Goal: Navigation & Orientation: Find specific page/section

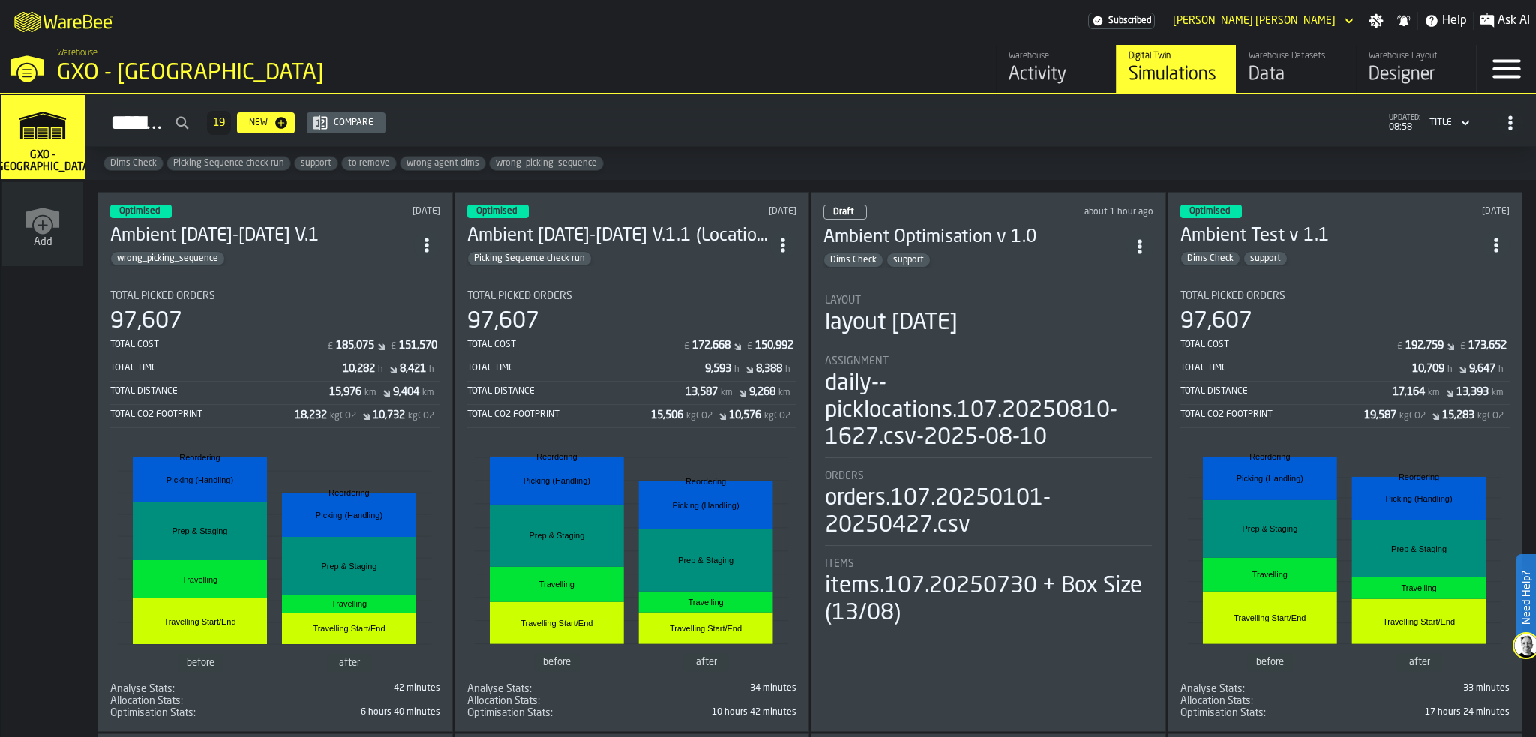
click at [1016, 76] on div "Activity" at bounding box center [1056, 75] width 95 height 24
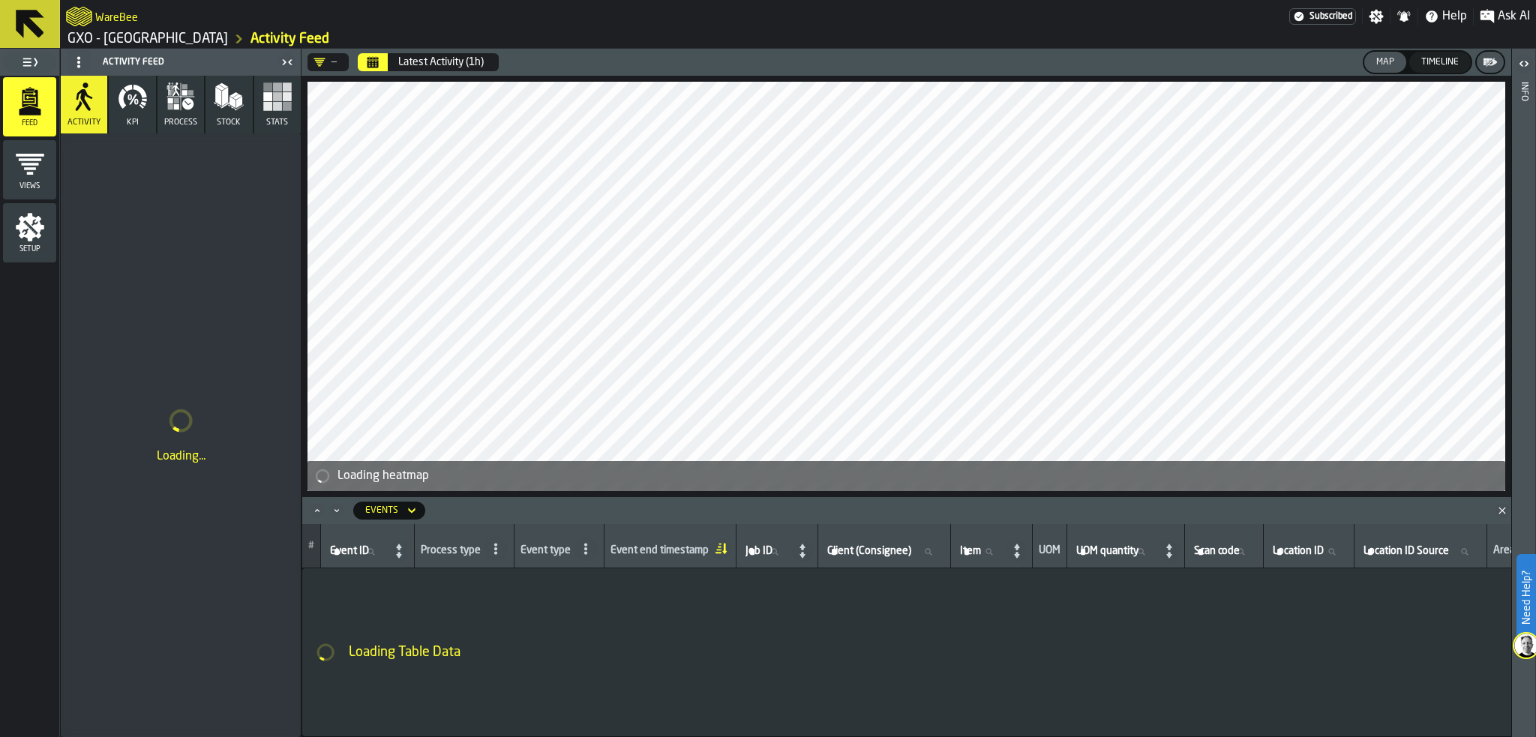
click at [128, 109] on icon "button" at bounding box center [133, 97] width 30 height 30
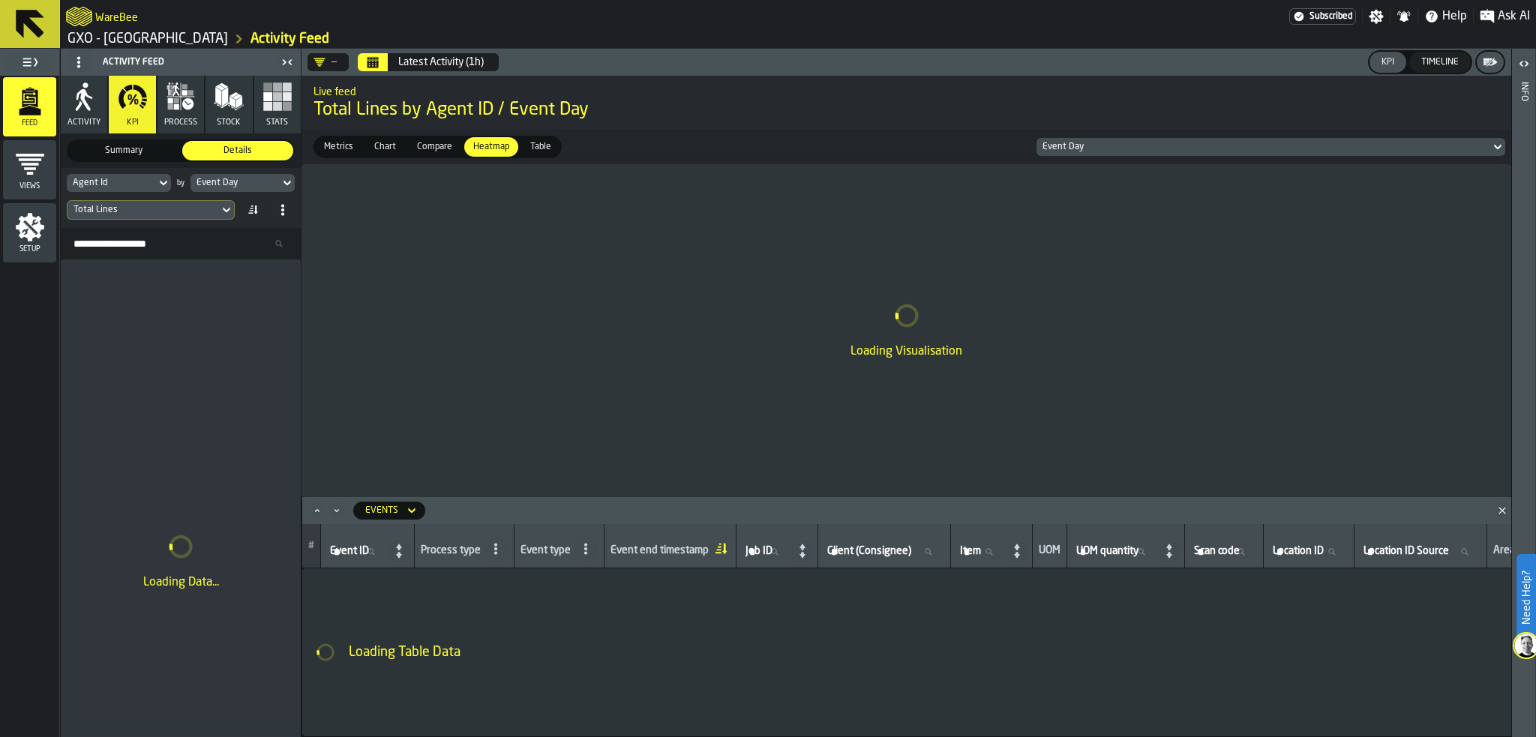
click at [48, 174] on div "Views" at bounding box center [29, 169] width 53 height 41
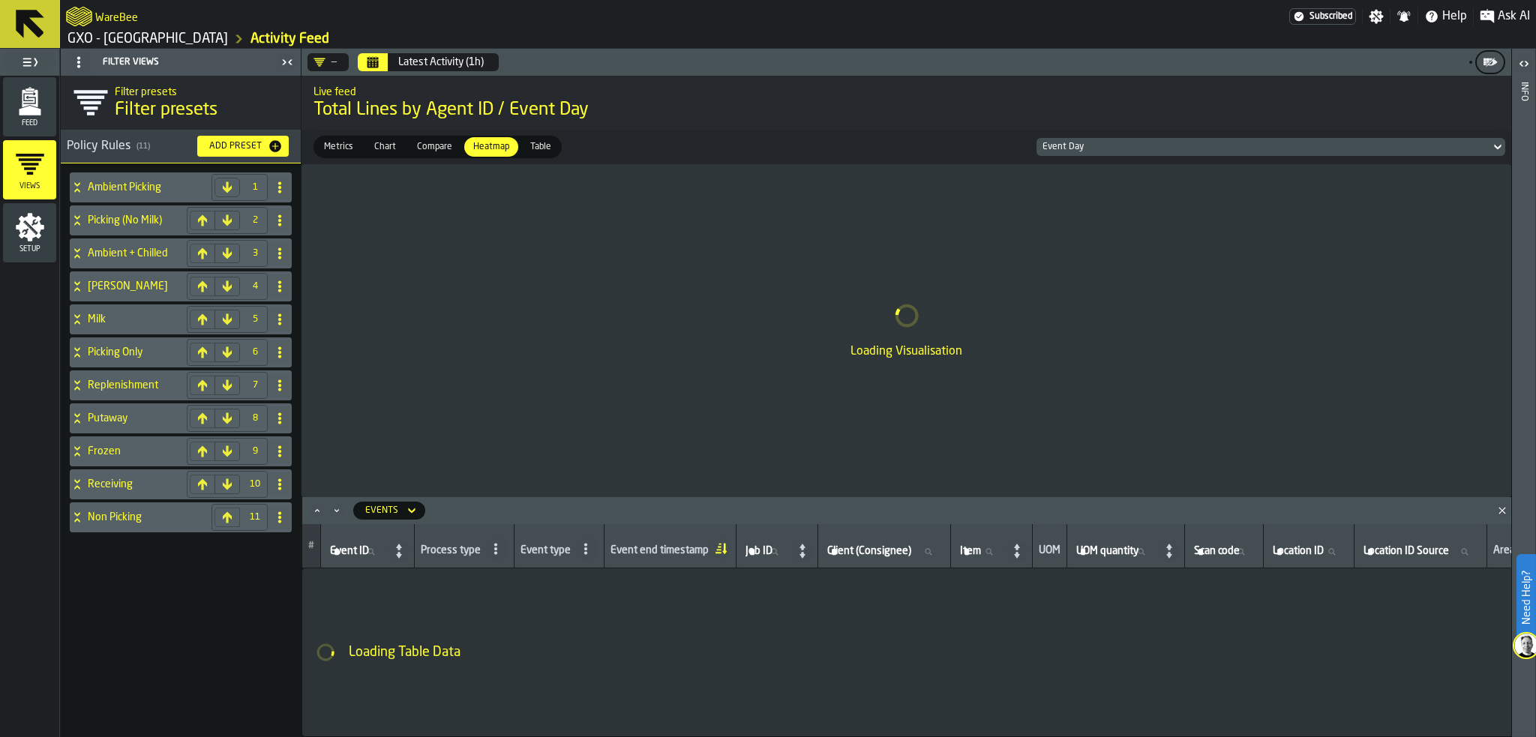
click at [35, 119] on span "Feed" at bounding box center [29, 123] width 53 height 8
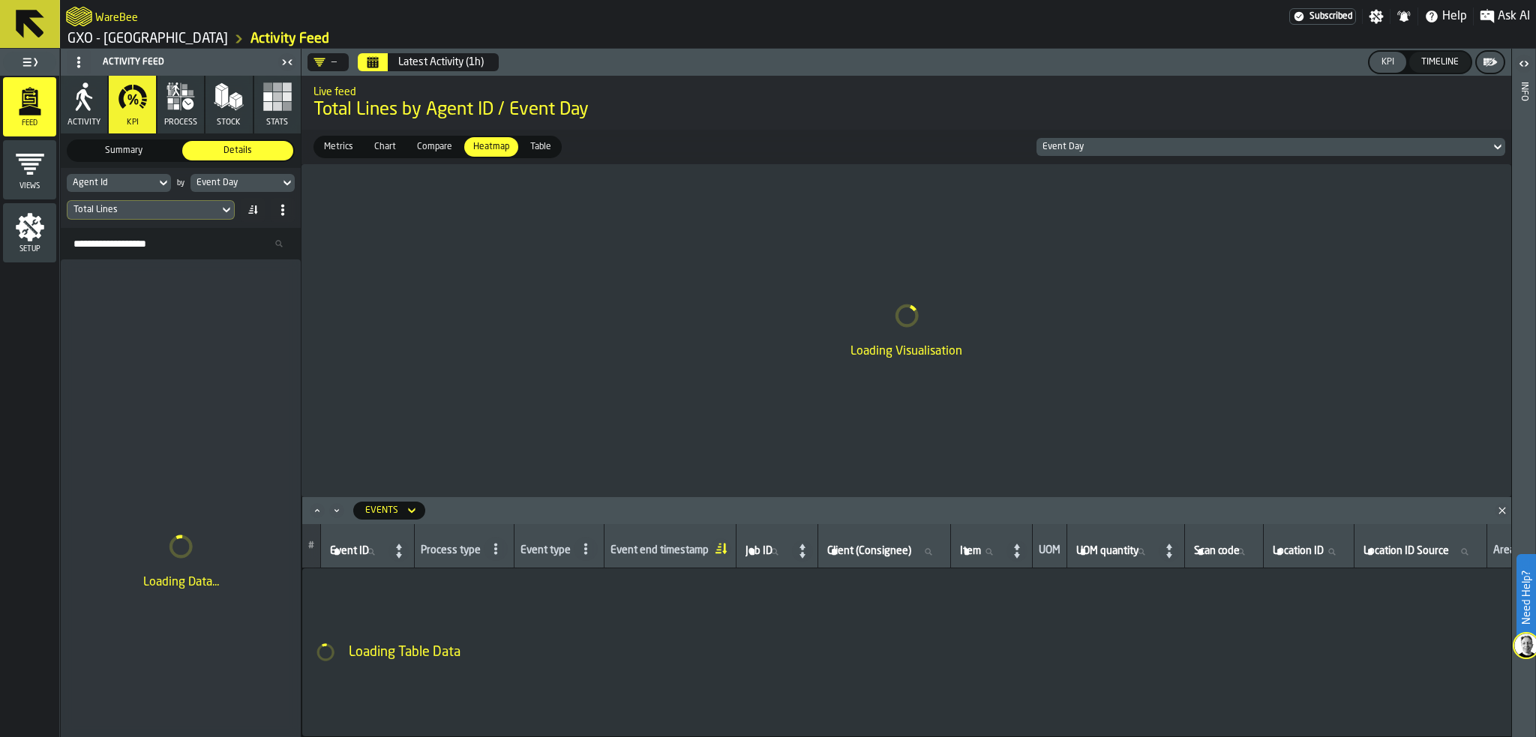
click at [274, 102] on rect "button" at bounding box center [277, 106] width 9 height 9
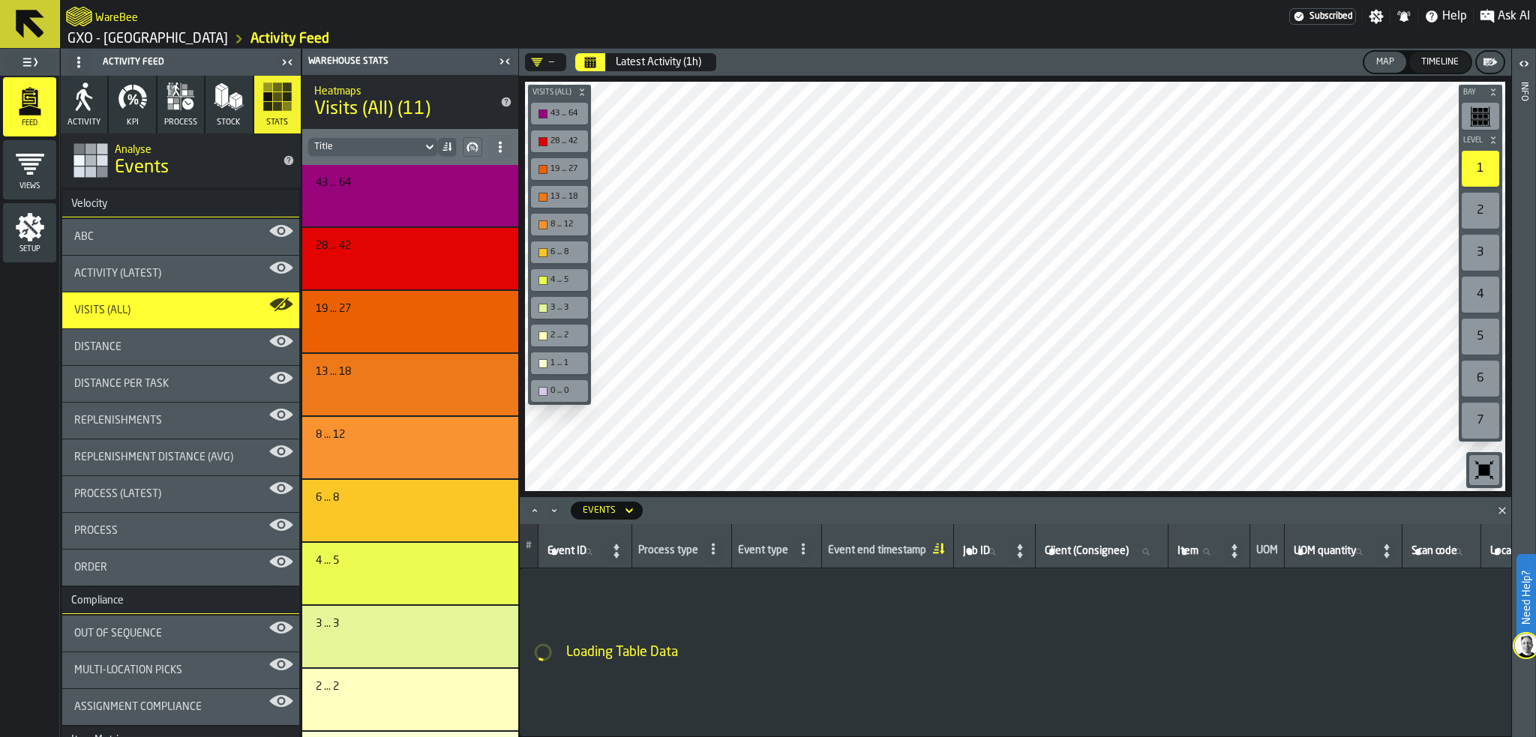
click at [224, 97] on polygon "button" at bounding box center [225, 96] width 6 height 19
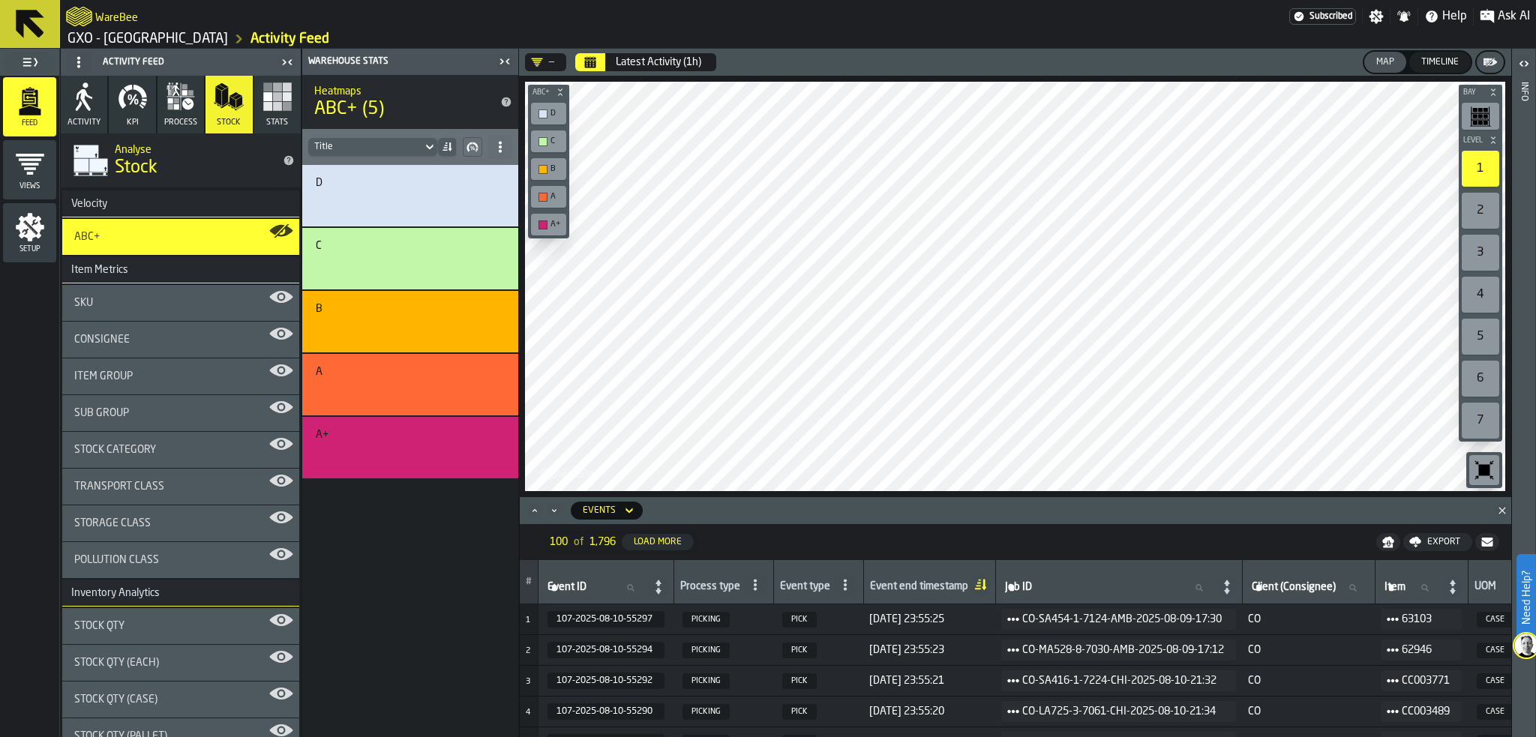
click at [82, 94] on icon "button" at bounding box center [84, 100] width 16 height 22
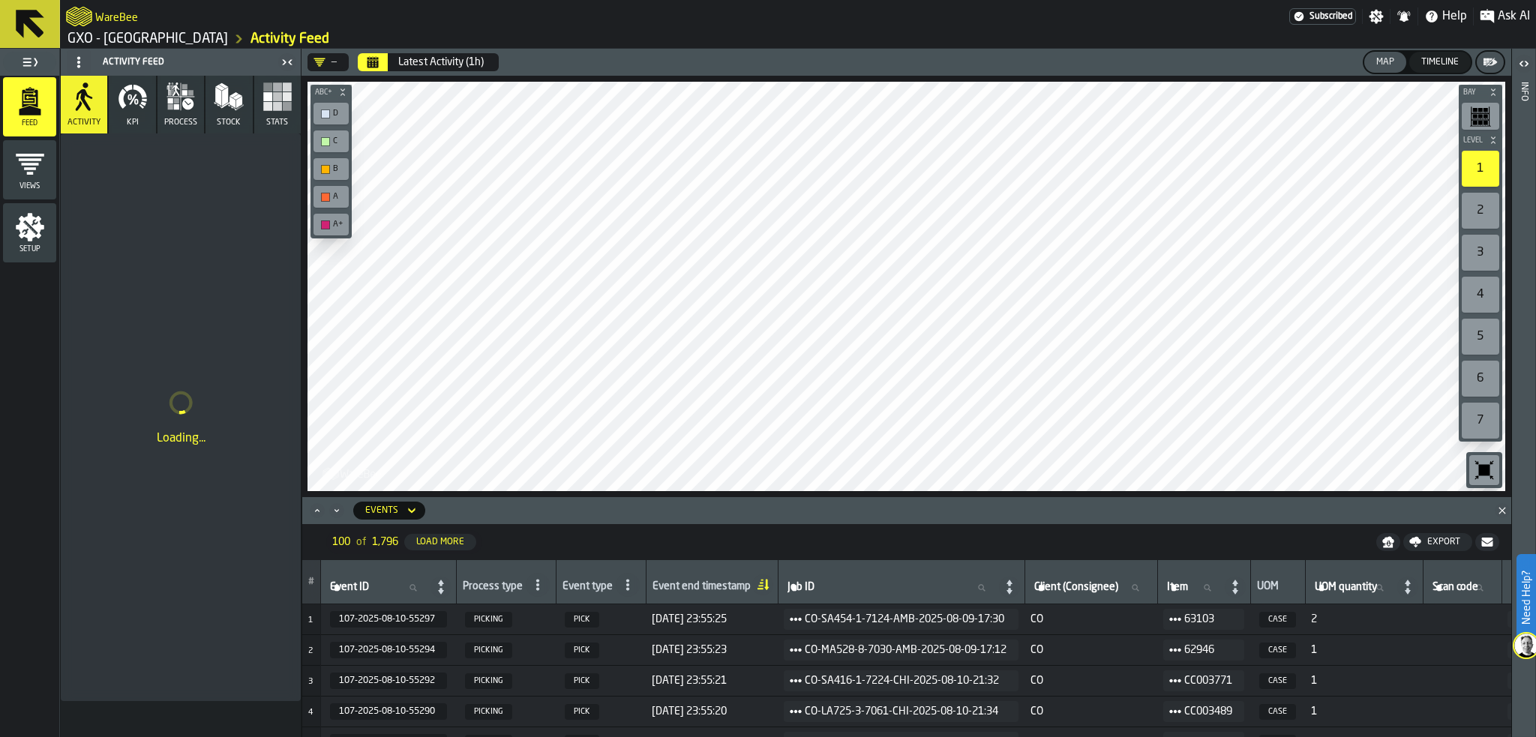
click at [1503, 21] on span "Ask AI" at bounding box center [1513, 16] width 32 height 18
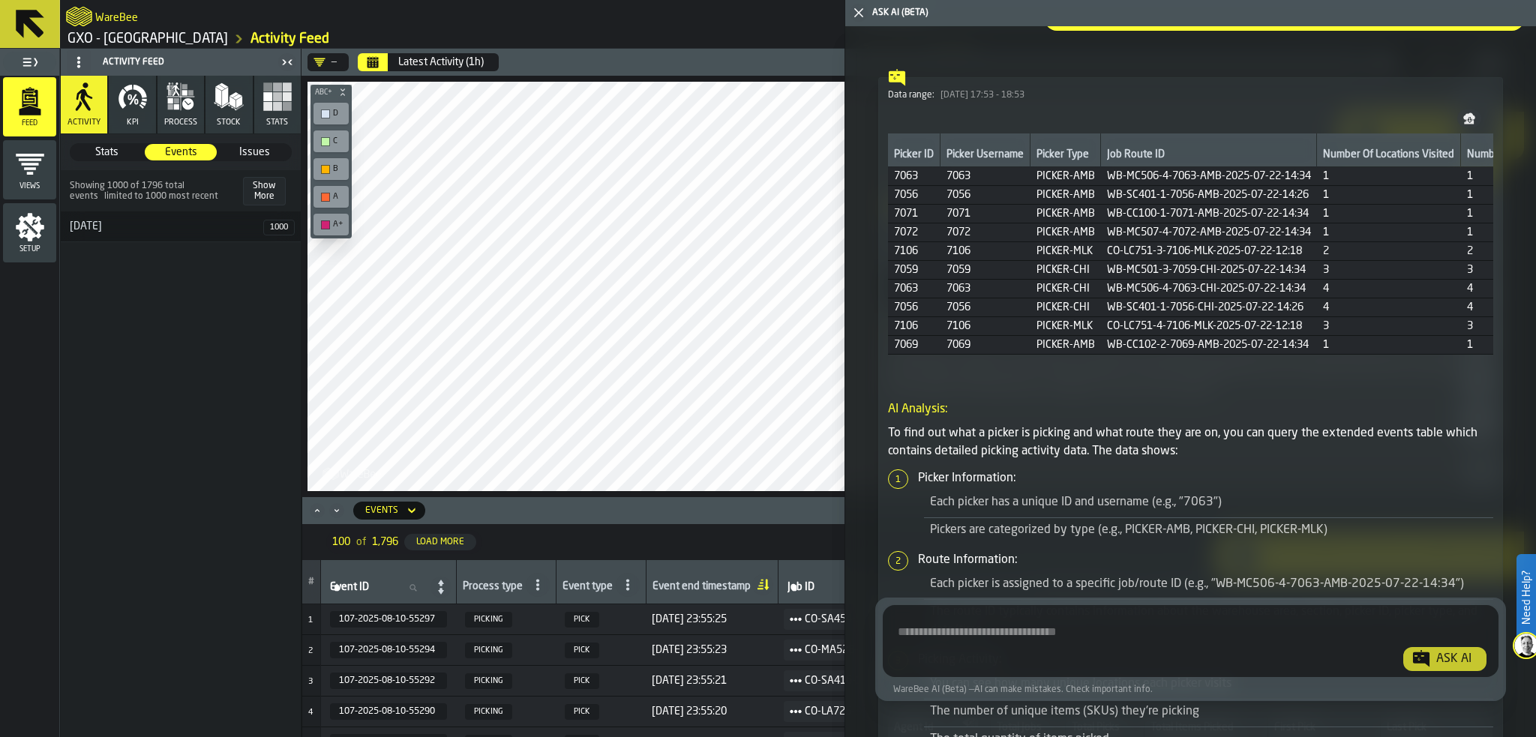
scroll to position [2849, 0]
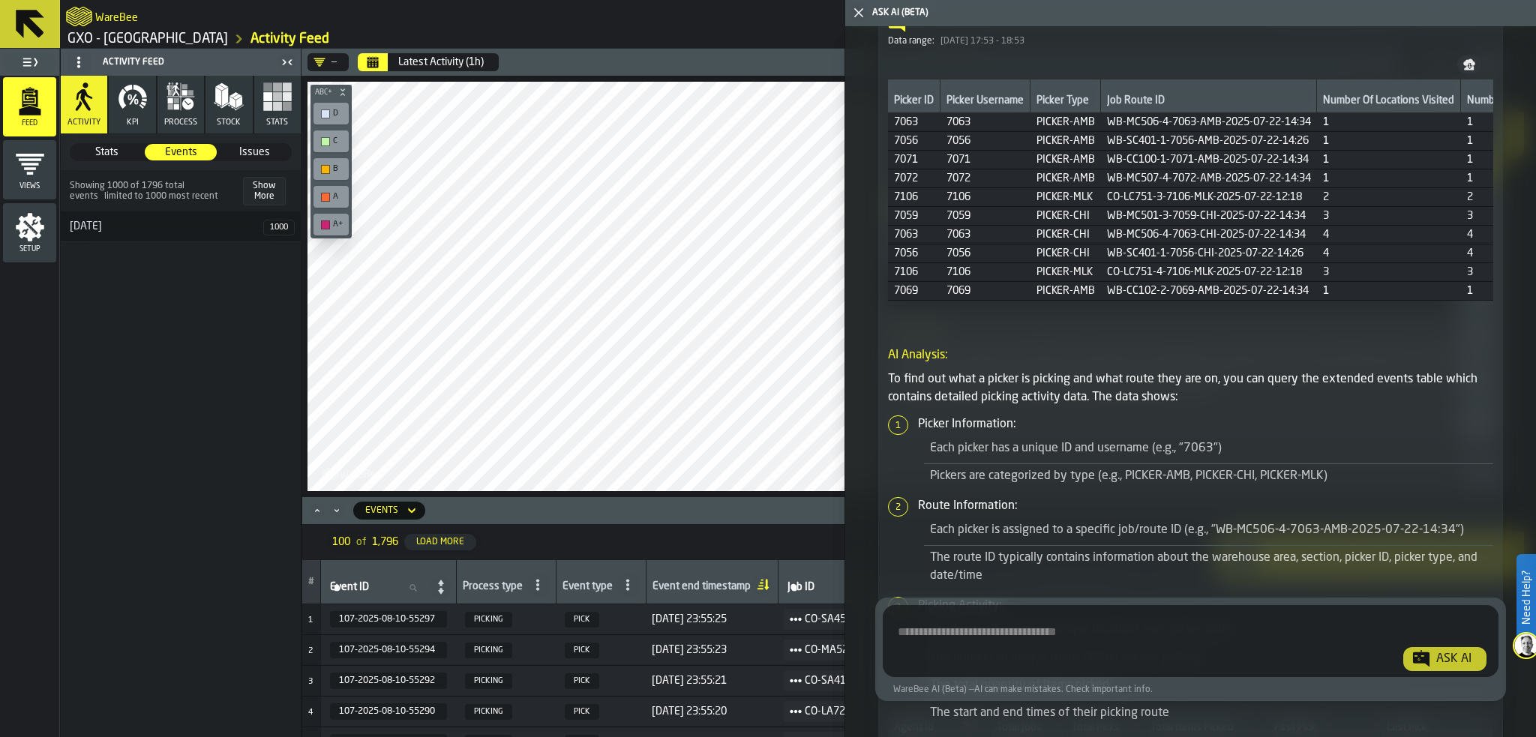
click at [83, 102] on icon "button" at bounding box center [84, 100] width 16 height 22
click at [84, 62] on span at bounding box center [79, 62] width 24 height 24
click at [167, 94] on icon "button" at bounding box center [169, 90] width 4 height 10
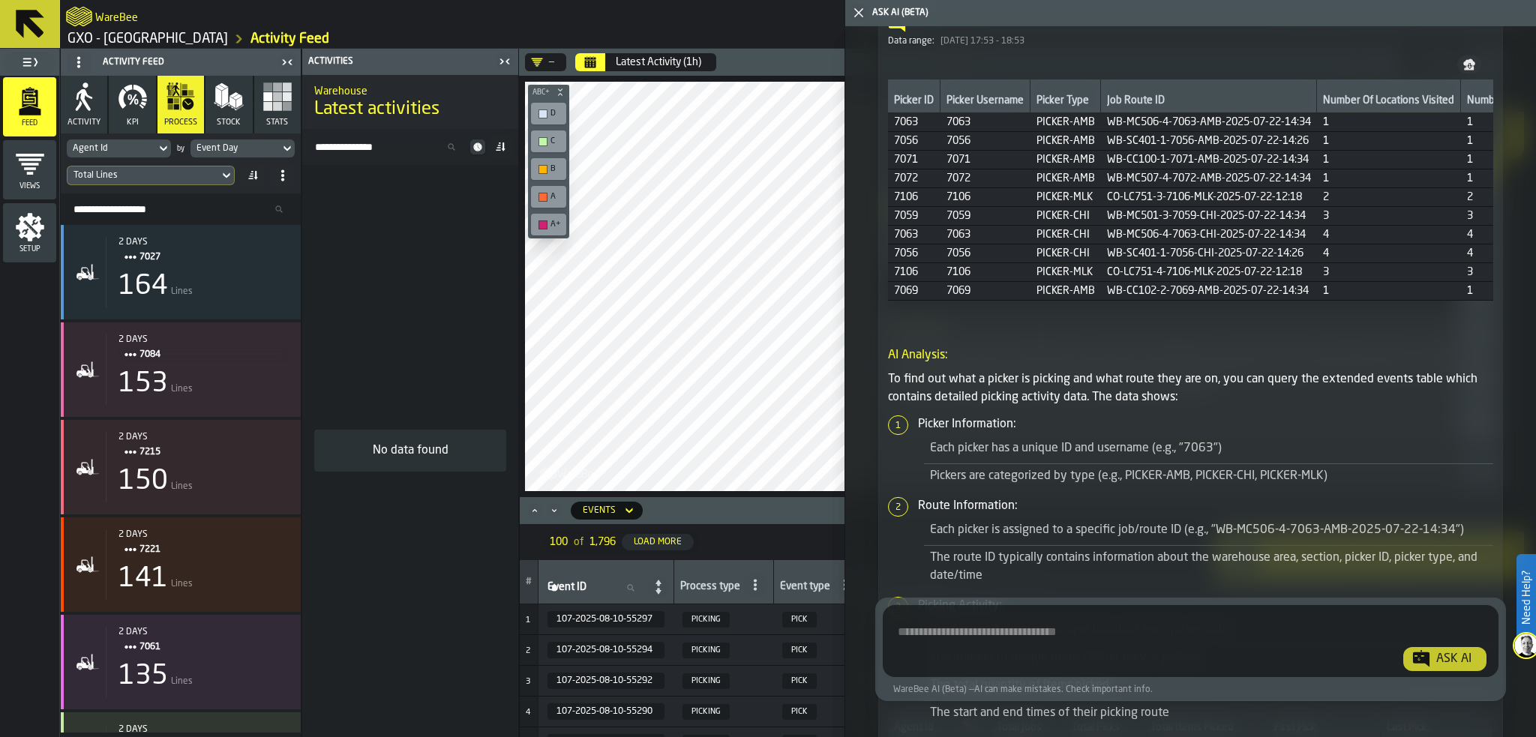
click at [97, 103] on icon "button" at bounding box center [84, 97] width 30 height 30
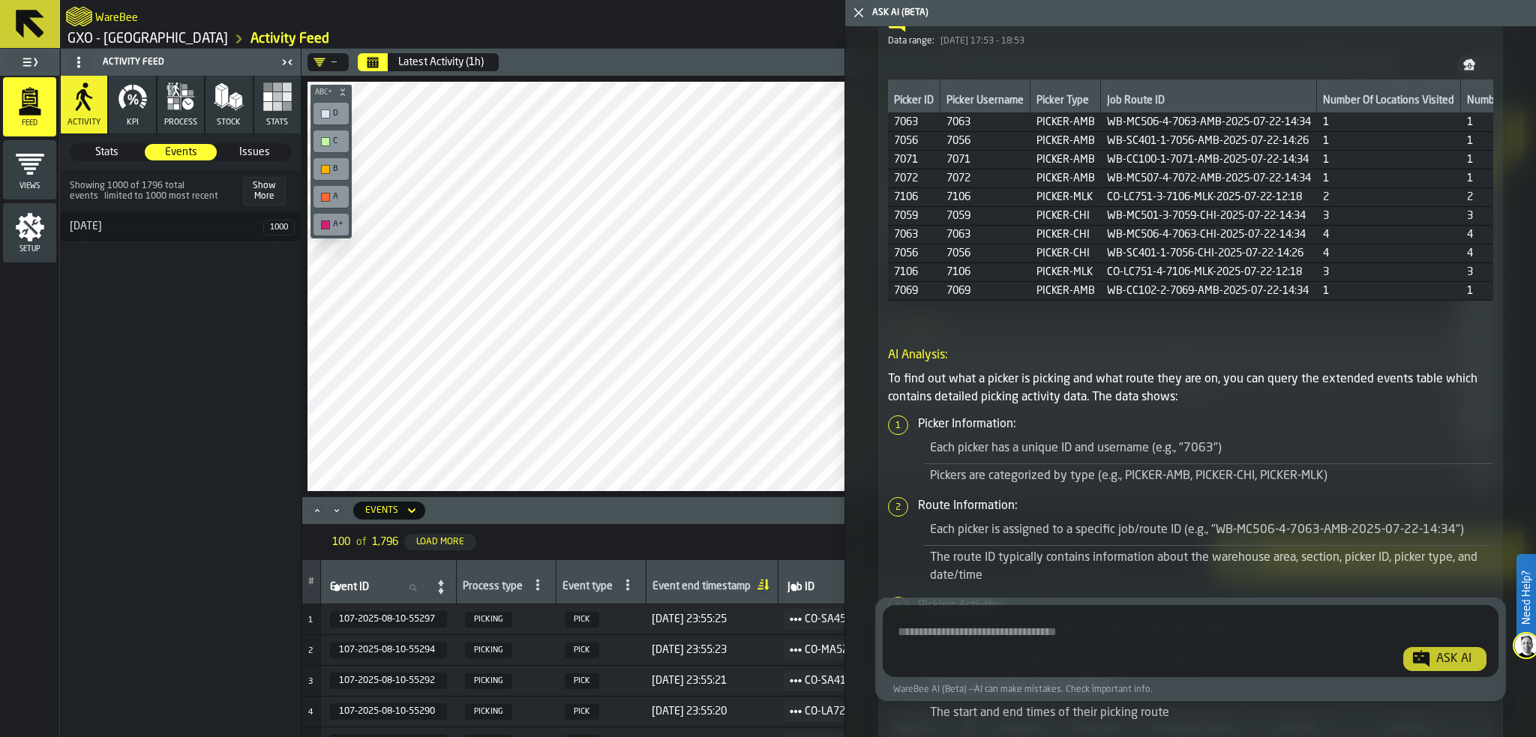
click at [285, 86] on rect "button" at bounding box center [287, 86] width 9 height 9
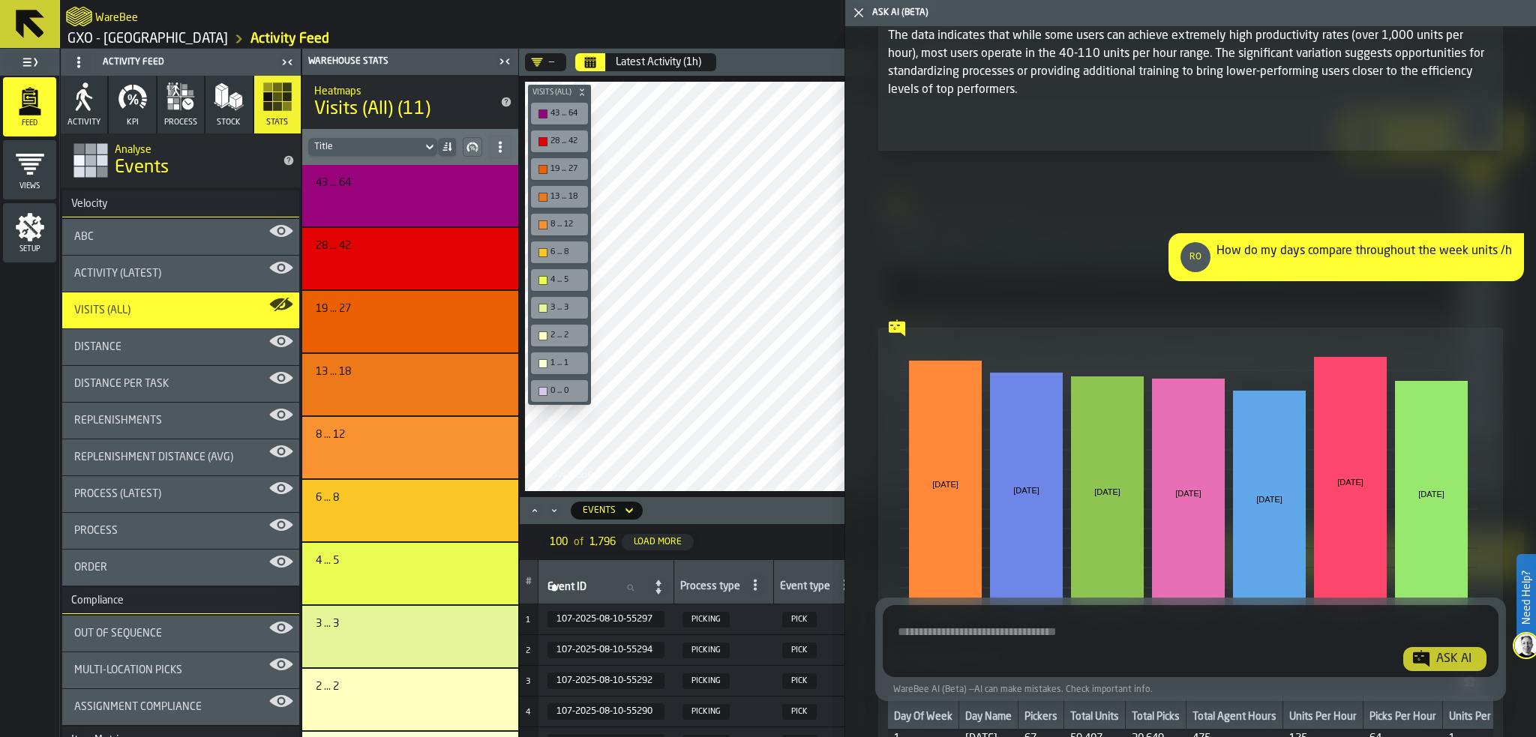
scroll to position [11847, 0]
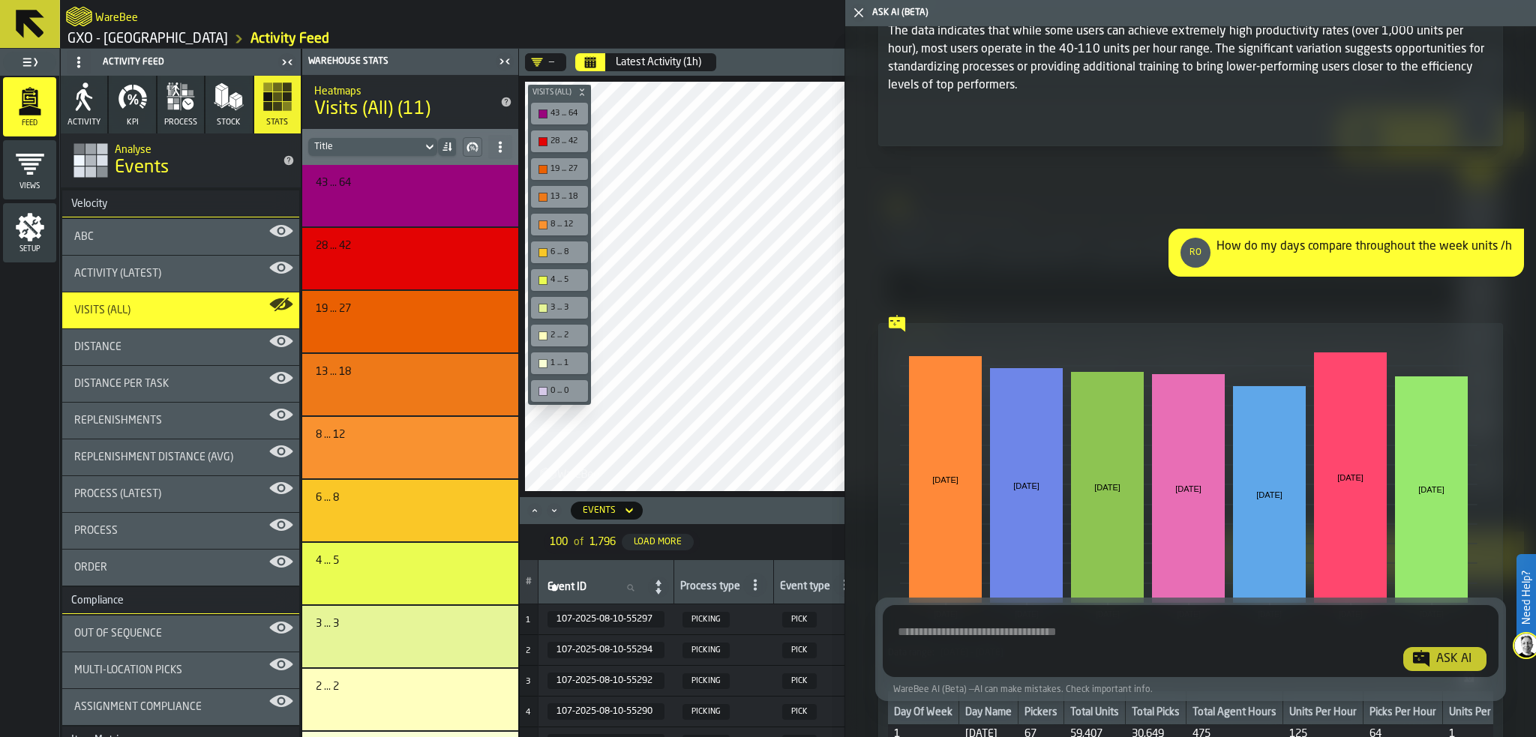
click at [853, 6] on icon "button-toggle-Close me" at bounding box center [859, 13] width 18 height 18
